Goal: Find specific page/section: Find specific page/section

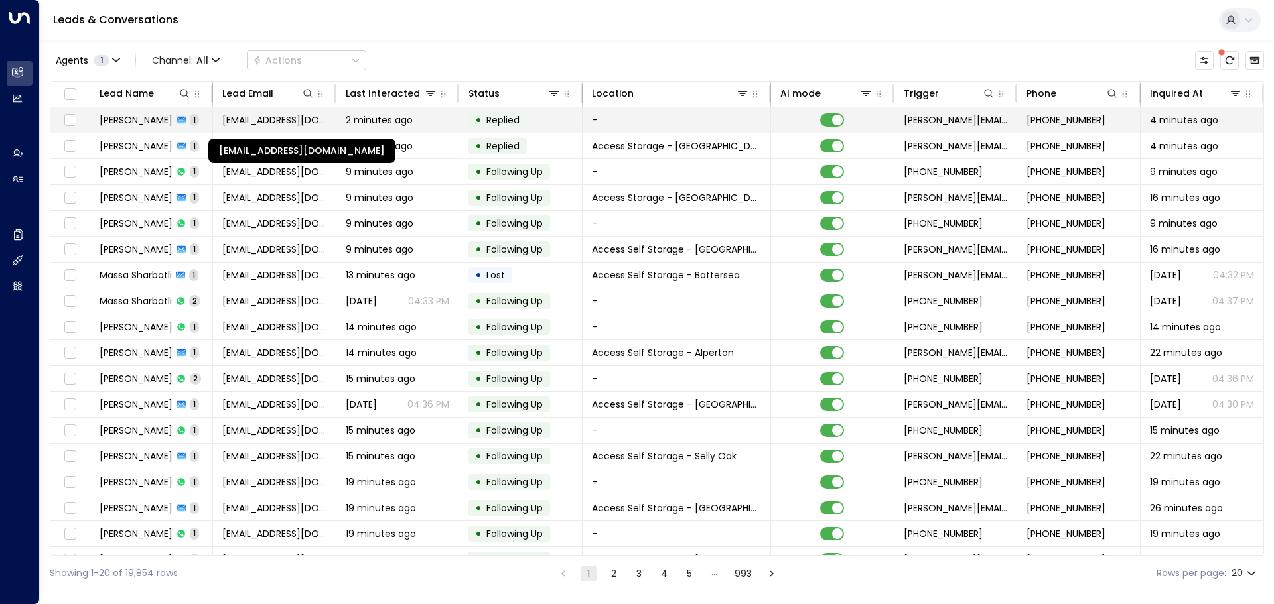
click at [257, 119] on span "[EMAIL_ADDRESS][DOMAIN_NAME]" at bounding box center [273, 119] width 103 height 13
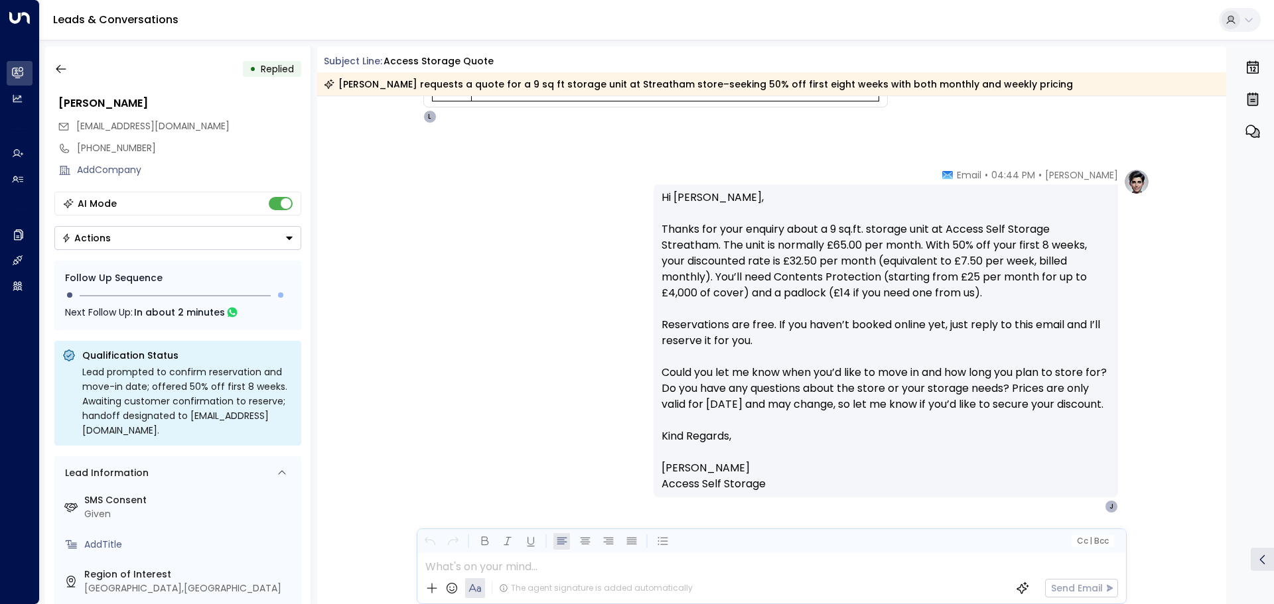
scroll to position [576, 0]
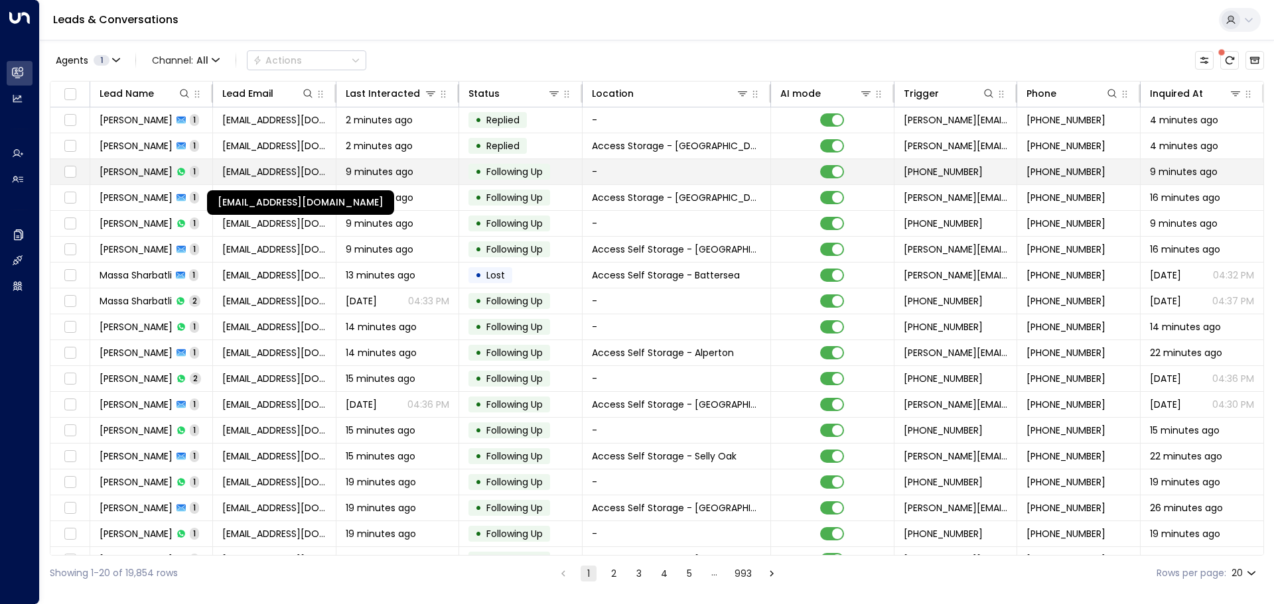
click at [253, 170] on span "[EMAIL_ADDRESS][DOMAIN_NAME]" at bounding box center [273, 171] width 103 height 13
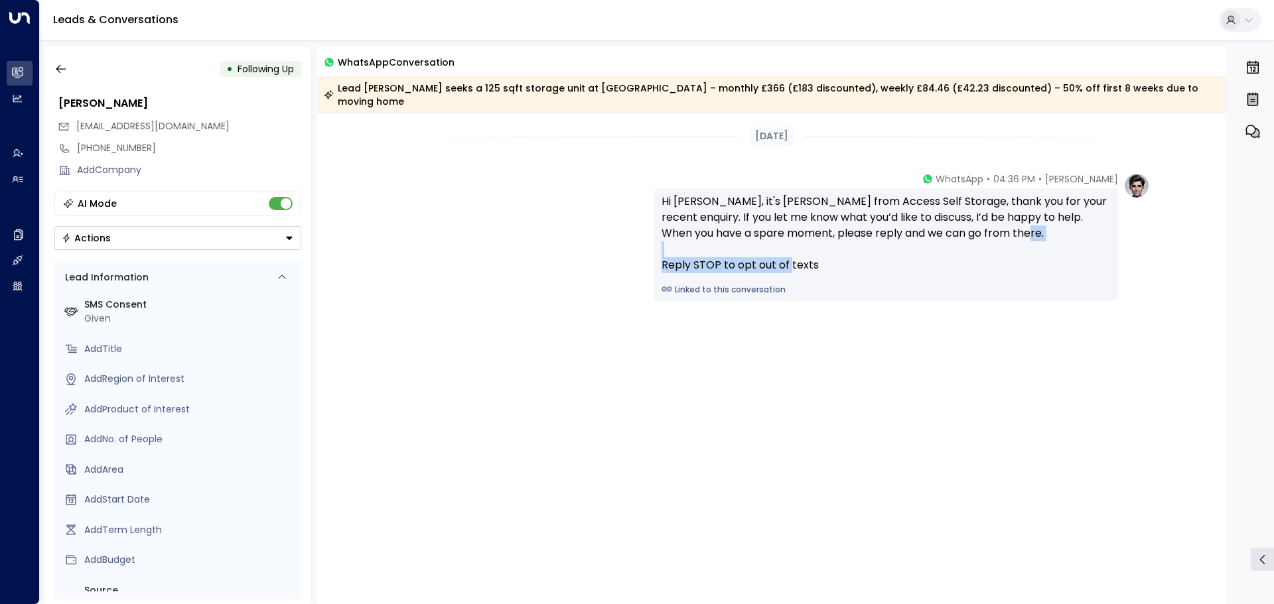
drag, startPoint x: 814, startPoint y: 251, endPoint x: 661, endPoint y: 247, distance: 152.6
click at [661, 247] on div "Hi [PERSON_NAME], it's [PERSON_NAME] from Access Self Storage, thank you for yo…" at bounding box center [885, 234] width 448 height 80
copy div "Reply STOP to opt out of texts"
click at [967, 127] on div "[DATE]" at bounding box center [772, 136] width 910 height 19
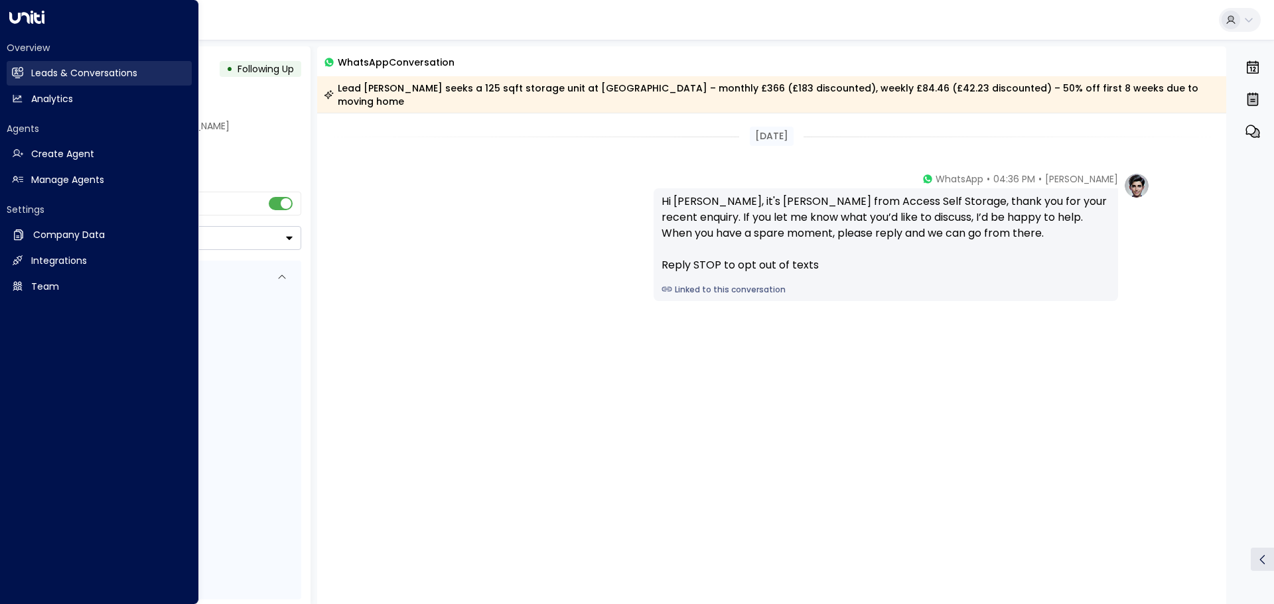
click at [25, 70] on link "Leads & Conversations Leads & Conversations" at bounding box center [99, 73] width 185 height 25
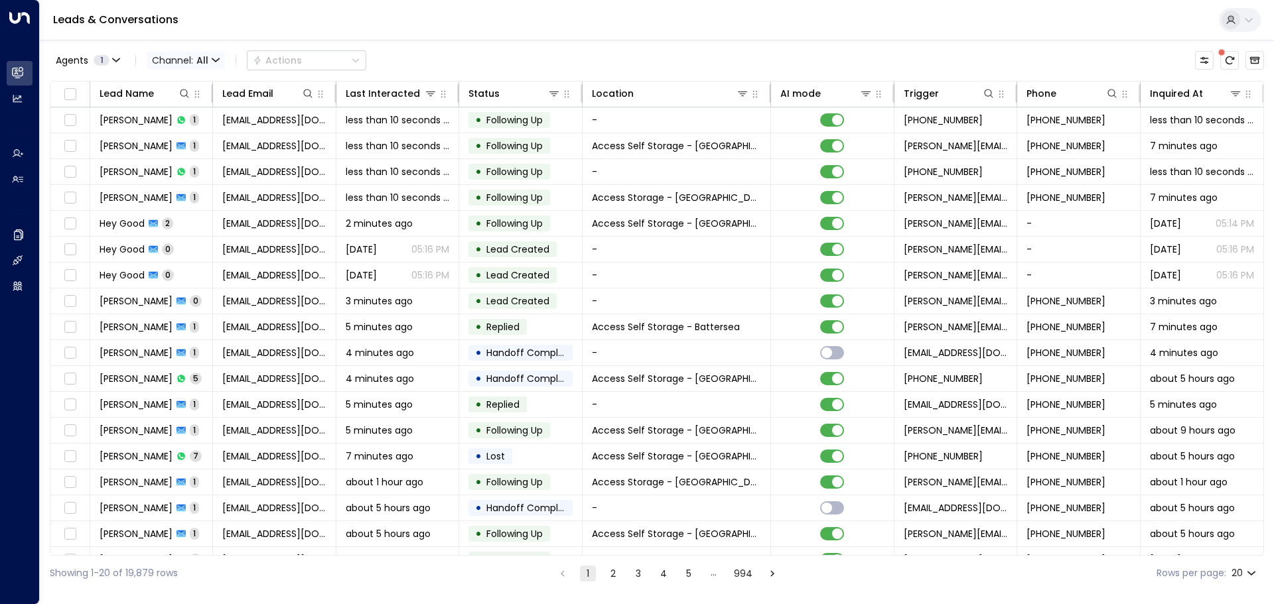
click at [222, 62] on span "Channel: All" at bounding box center [186, 60] width 78 height 19
click at [189, 180] on p "Voice" at bounding box center [194, 186] width 64 height 14
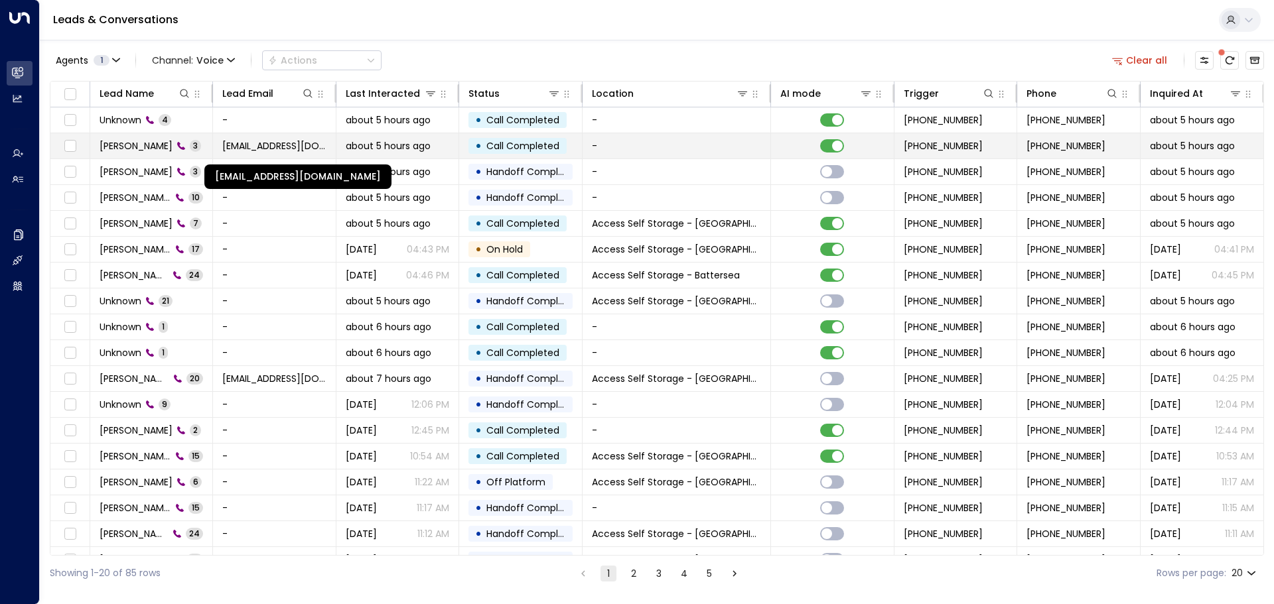
click at [226, 143] on span "[EMAIL_ADDRESS][DOMAIN_NAME]" at bounding box center [273, 145] width 103 height 13
